Goal: Navigation & Orientation: Find specific page/section

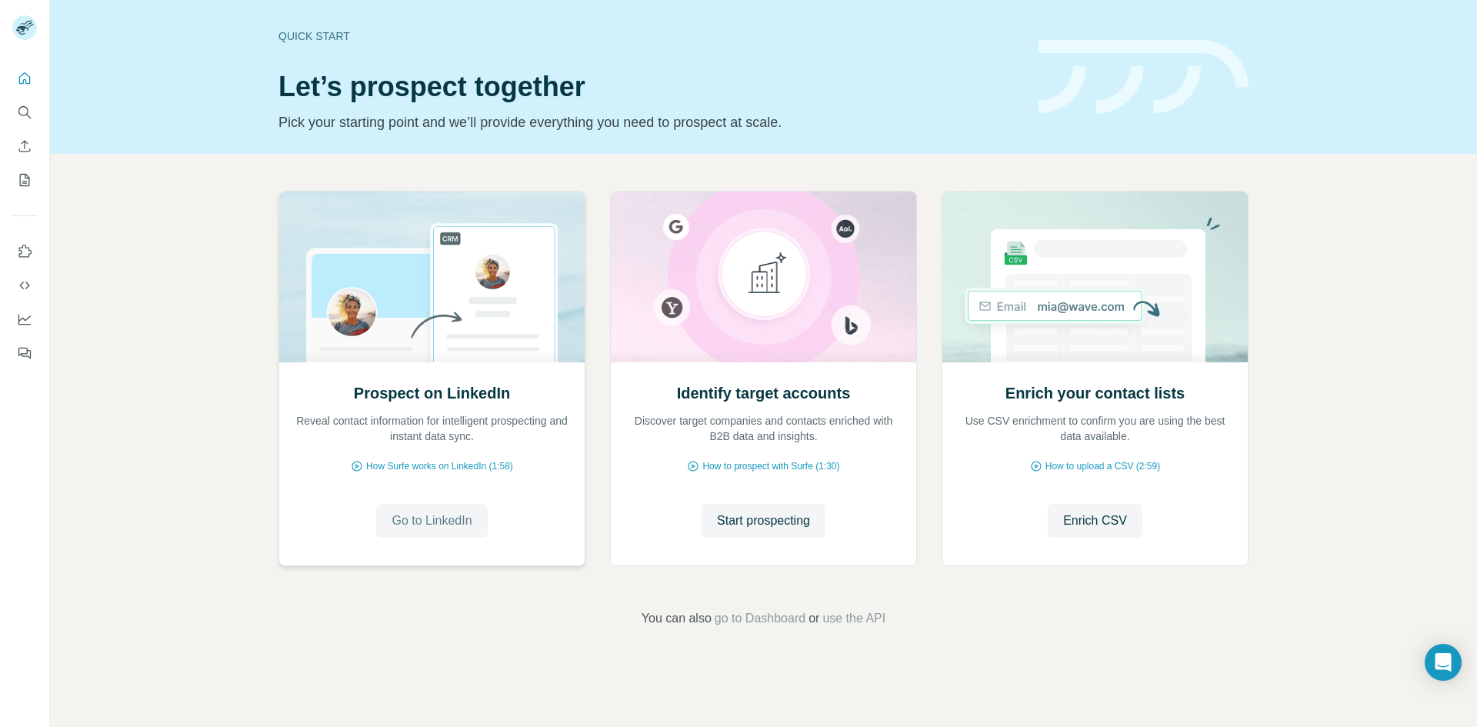
click at [426, 520] on span "Go to LinkedIn" at bounding box center [432, 521] width 80 height 18
click at [15, 182] on button "My lists" at bounding box center [24, 180] width 25 height 28
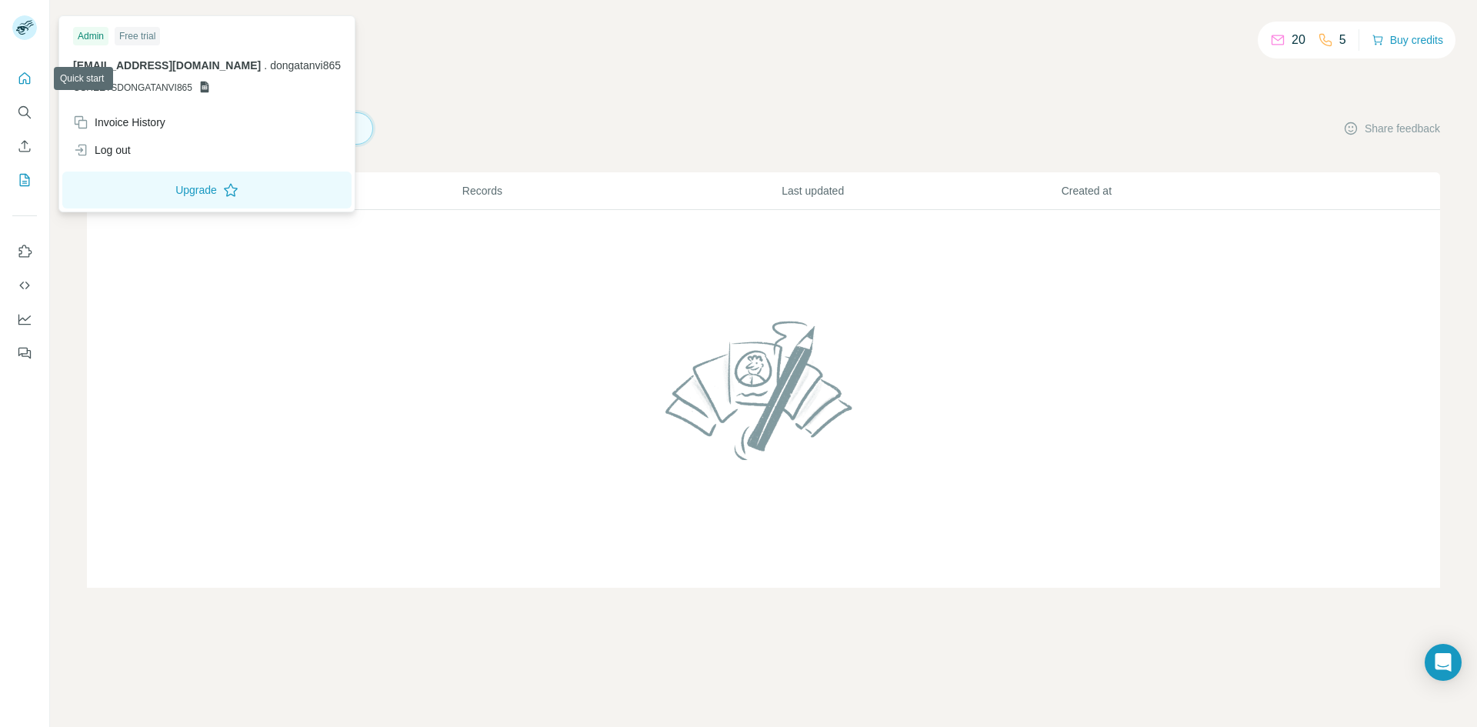
click at [18, 87] on button "Quick start" at bounding box center [24, 79] width 25 height 28
